Goal: Check status: Check status

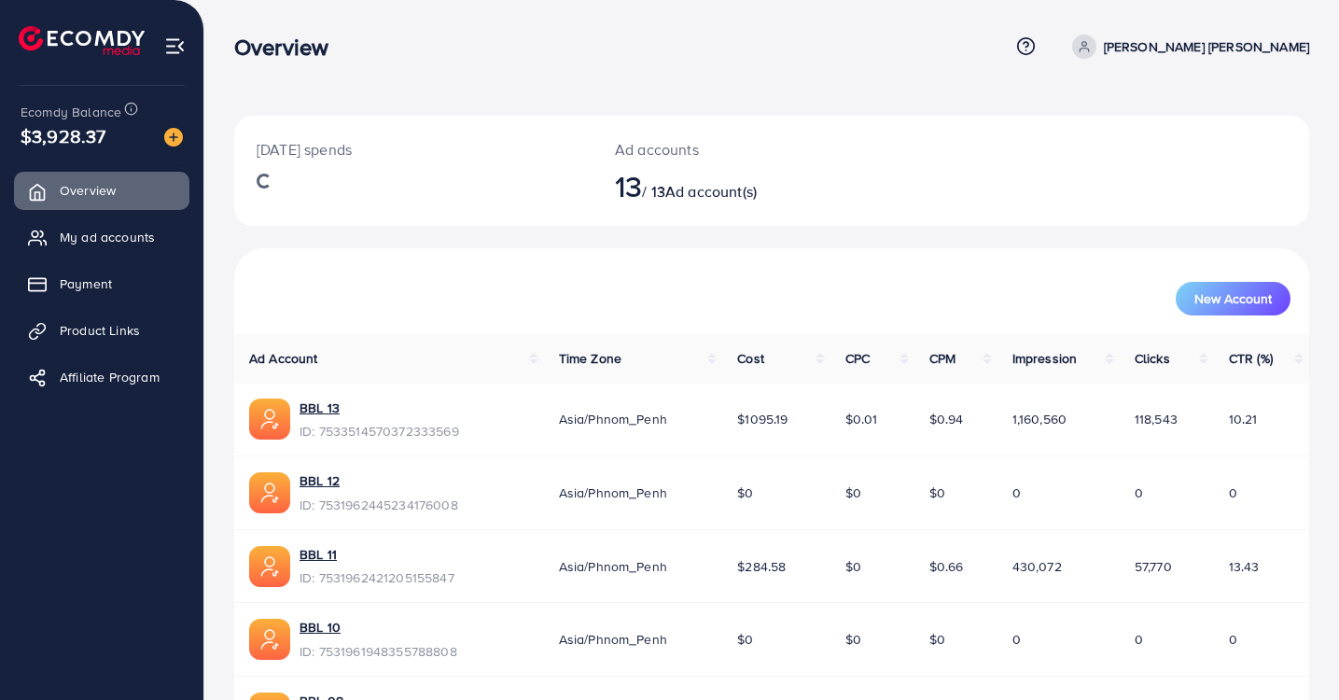
click at [75, 139] on span "$3,928.37" at bounding box center [63, 135] width 85 height 27
copy span "3,928.37"
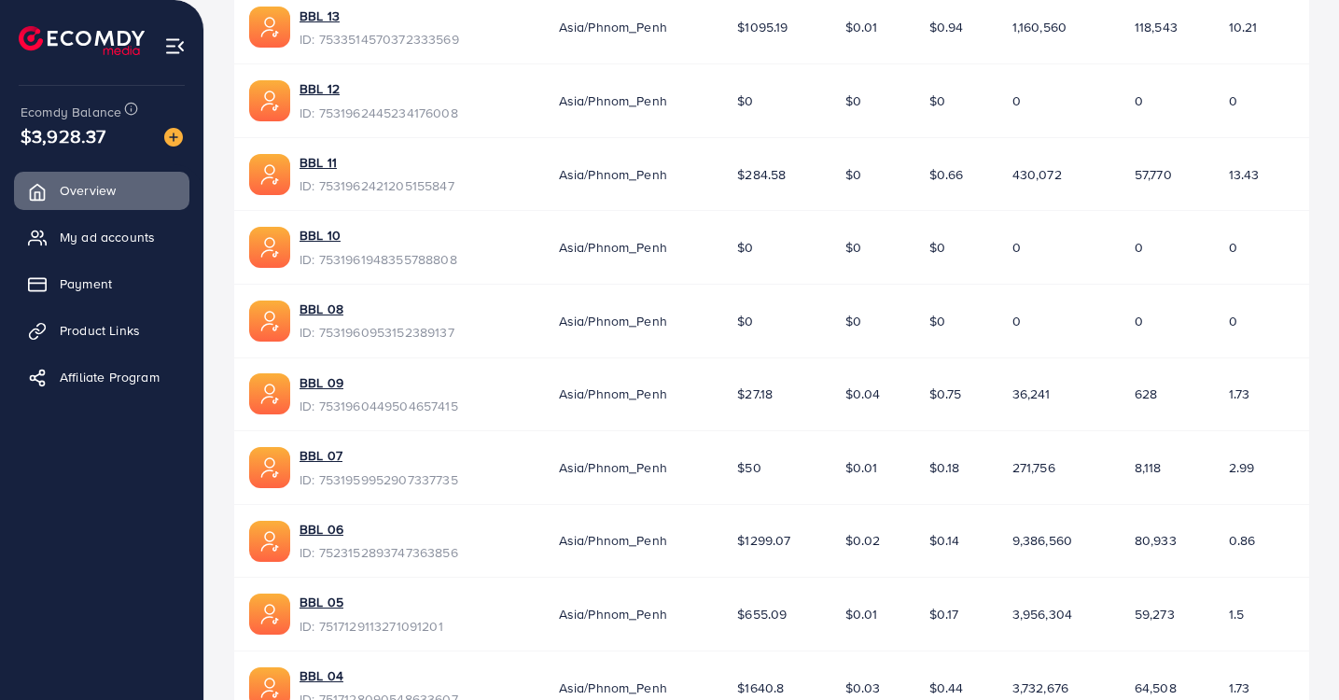
scroll to position [394, 0]
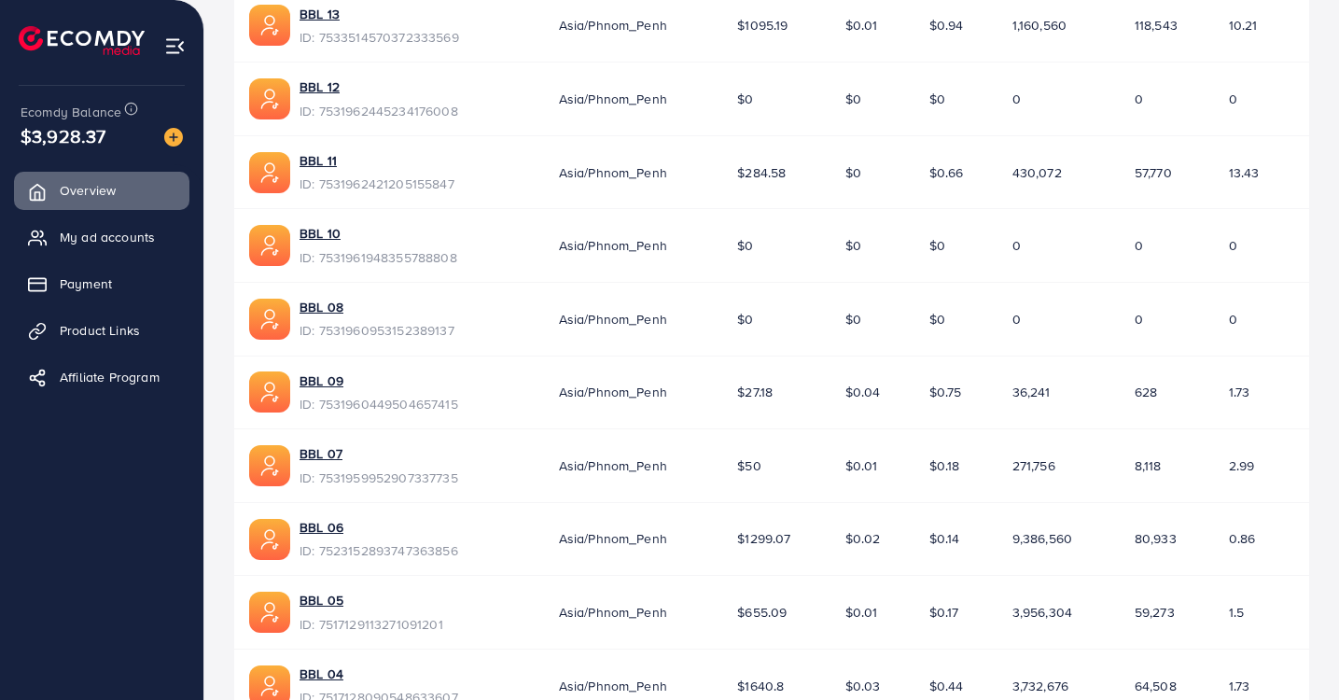
copy span "3,928.37"
click at [152, 239] on span "My ad accounts" at bounding box center [111, 237] width 95 height 19
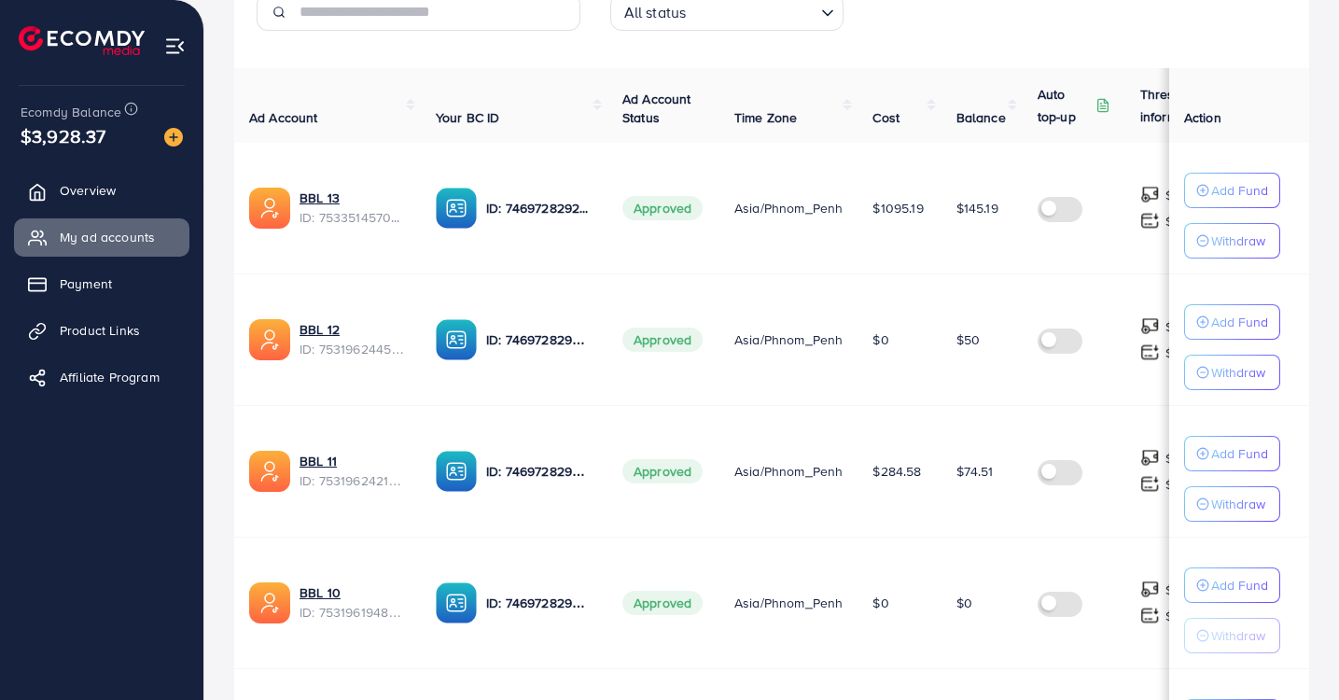
scroll to position [331, 0]
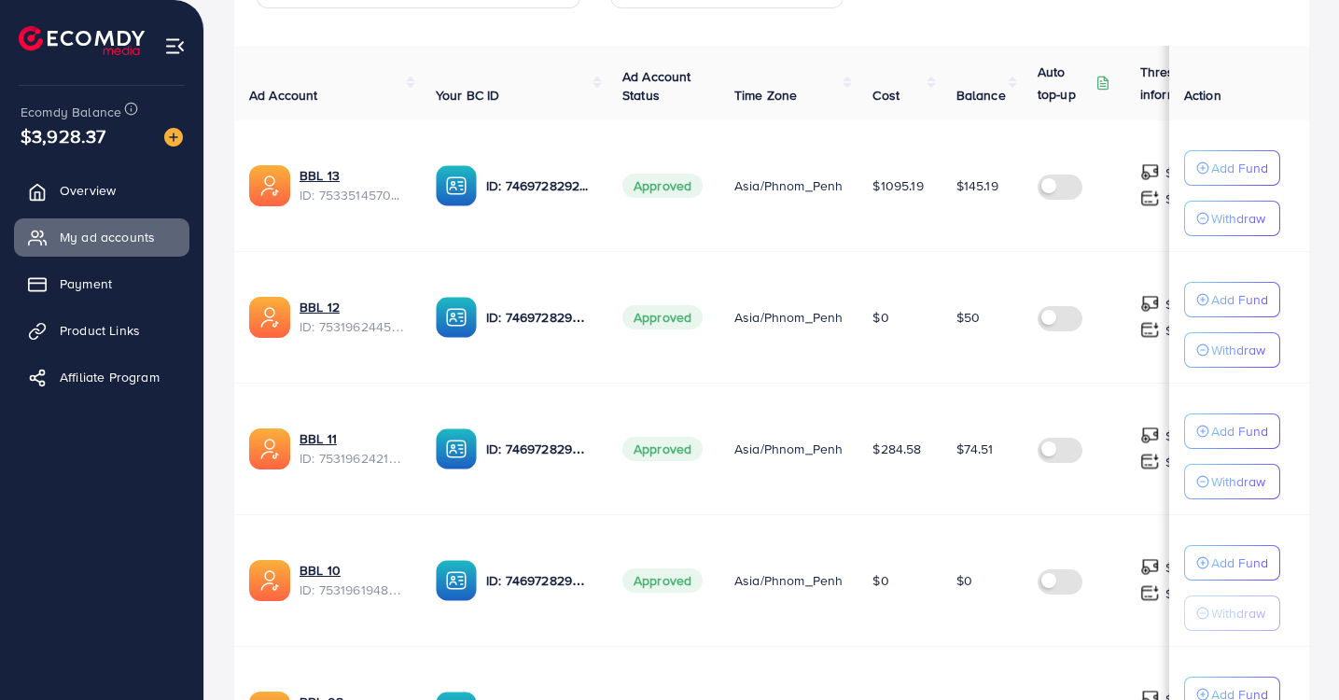
click at [983, 186] on span "$145.19" at bounding box center [978, 185] width 42 height 19
copy span "145.19"
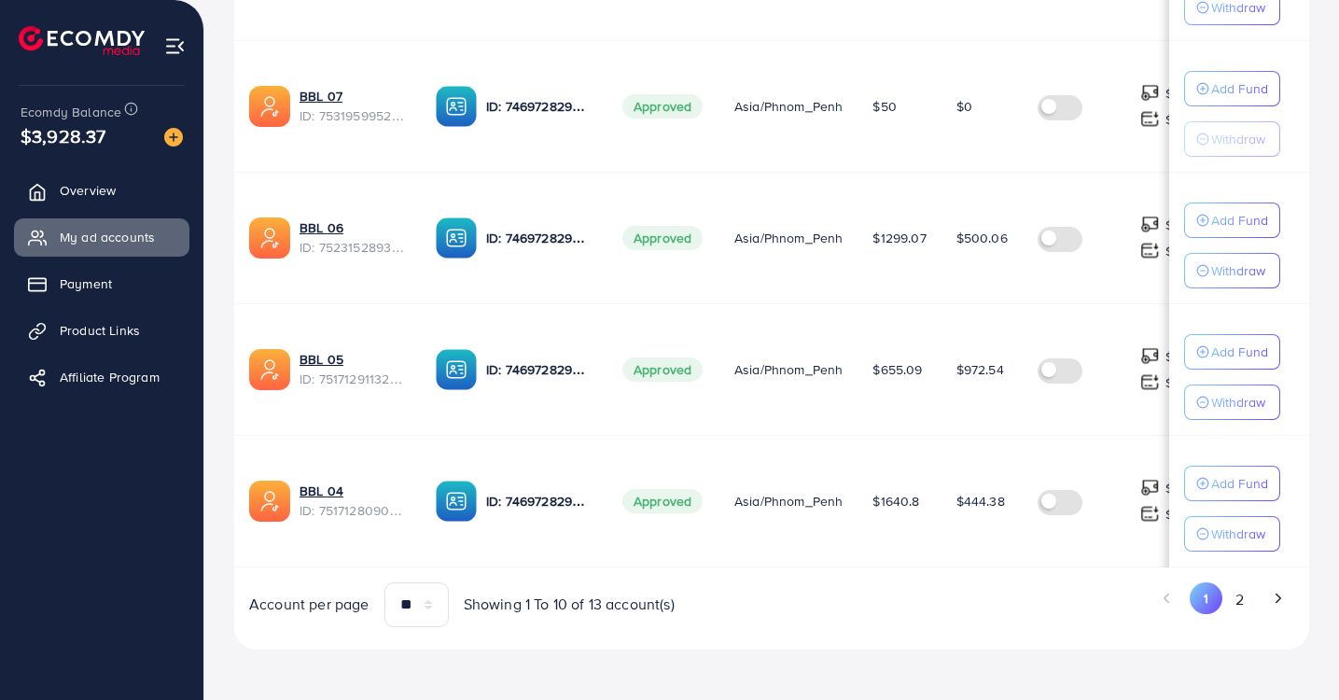
scroll to position [1206, 0]
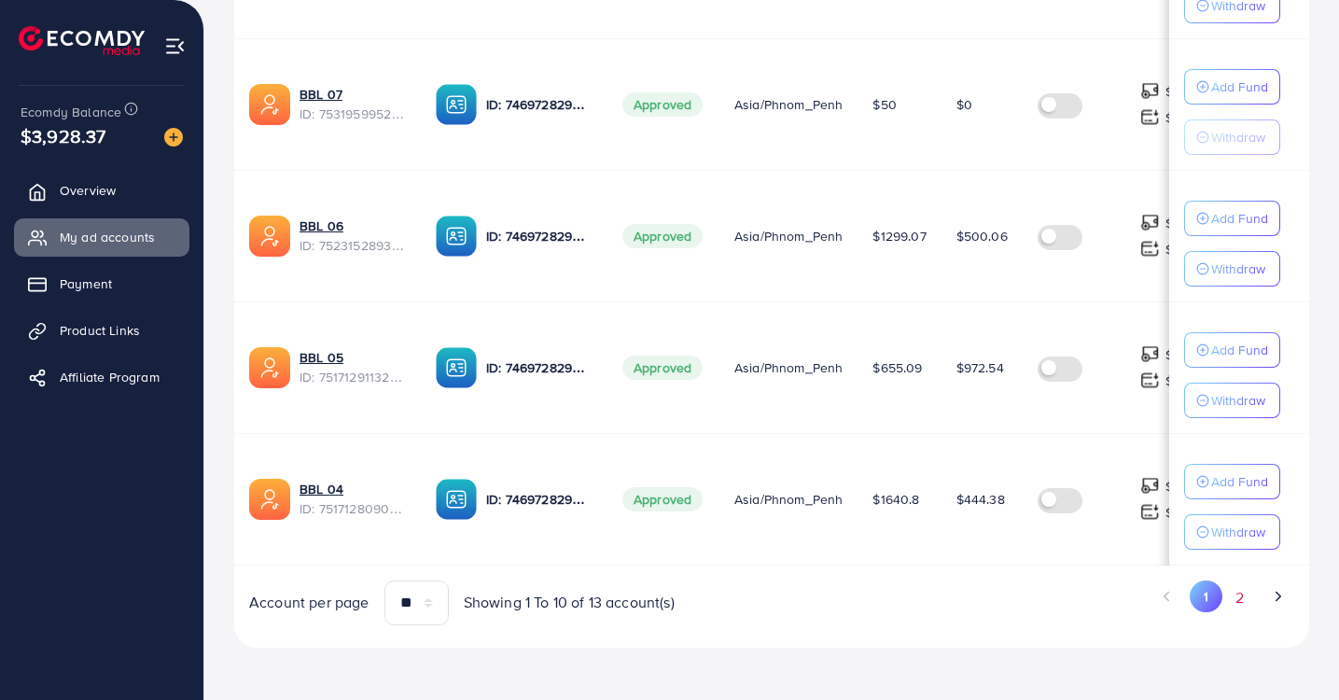
click at [1251, 603] on button "2" at bounding box center [1240, 597] width 34 height 35
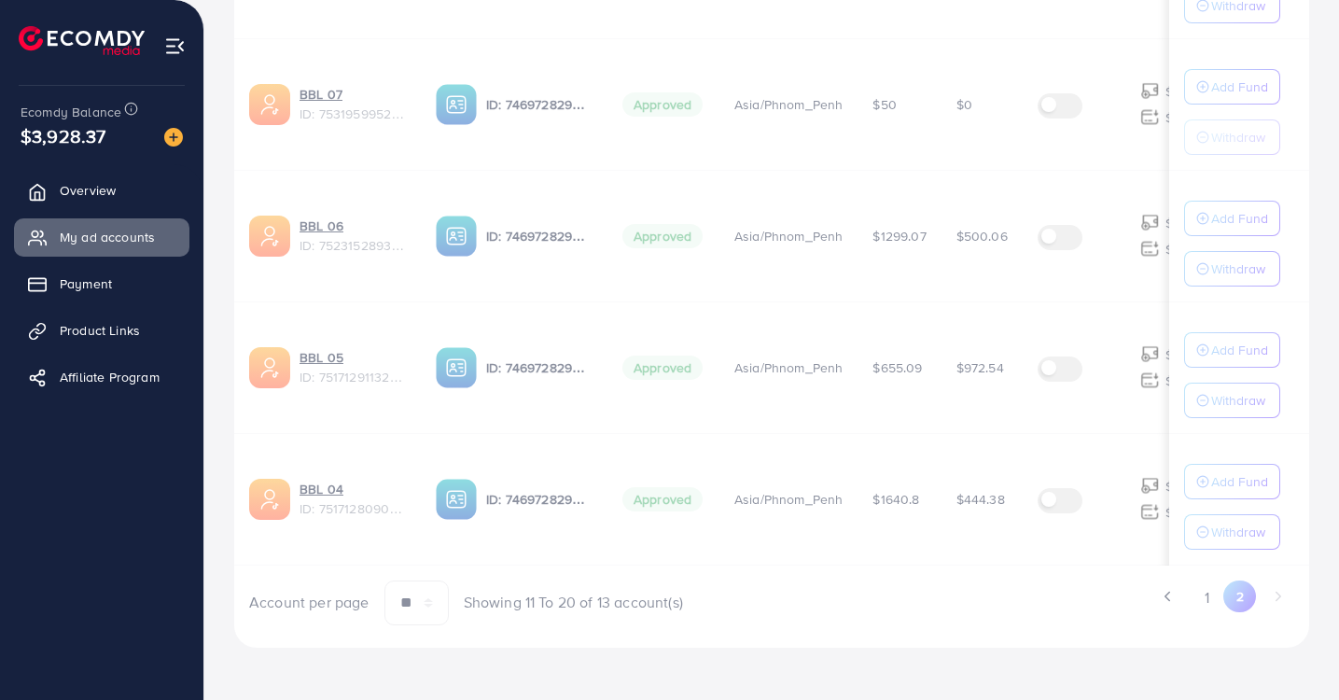
scroll to position [285, 0]
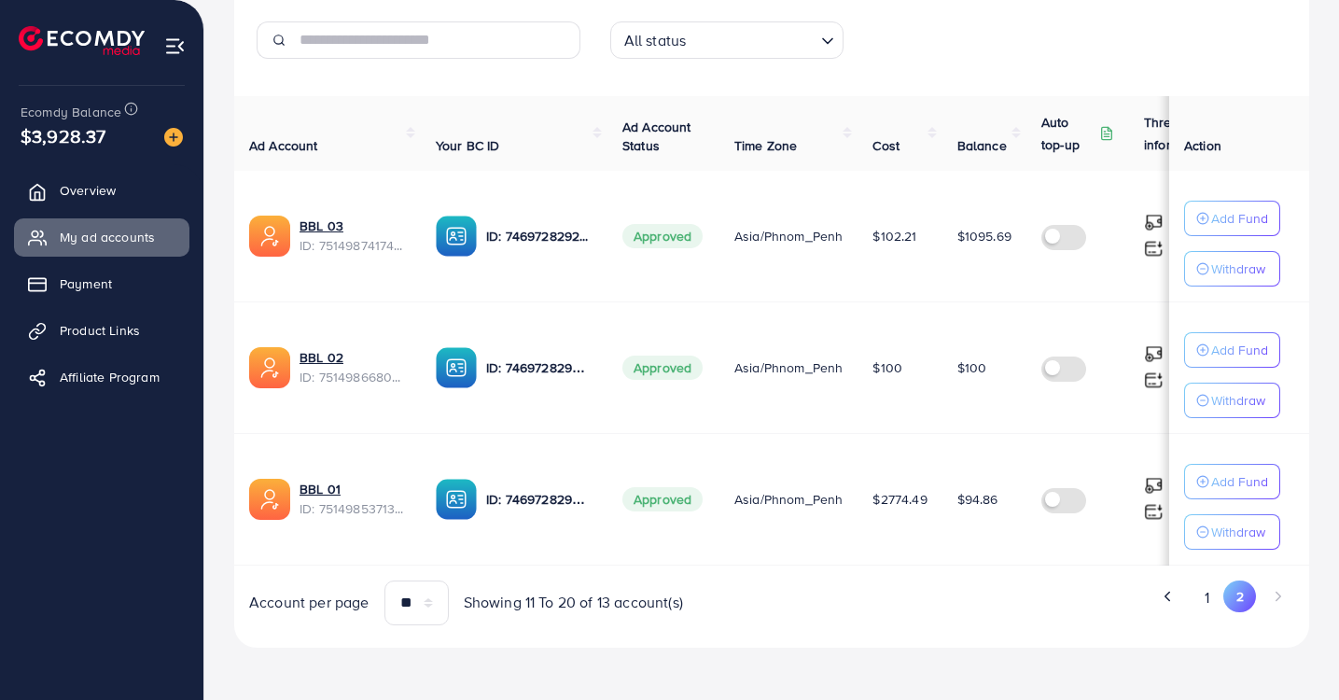
click at [987, 231] on span "$1095.69" at bounding box center [985, 236] width 54 height 19
copy span "1095.69"
click at [986, 370] on td "$100" at bounding box center [985, 367] width 84 height 132
